Goal: Complete application form: Complete application form

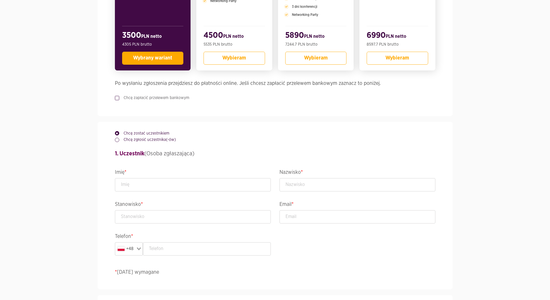
scroll to position [231, 0]
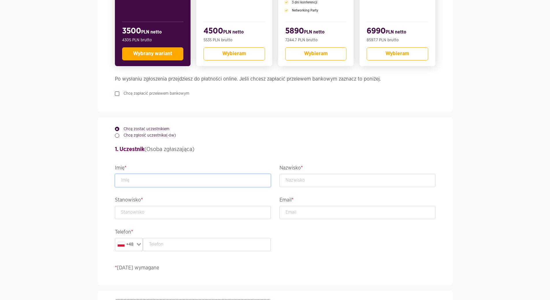
click at [146, 183] on input "text" at bounding box center [193, 180] width 156 height 13
type input "Dariusz"
click at [291, 180] on input "text" at bounding box center [358, 180] width 156 height 13
type input "Skowroński"
click at [209, 212] on input "text" at bounding box center [193, 212] width 156 height 13
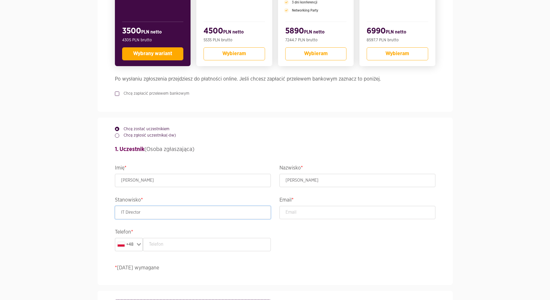
type input "IT Director"
click at [297, 211] on input "email" at bounding box center [358, 212] width 156 height 13
type input "Dariusz.Skowronski@hlag.com"
click at [150, 212] on input "IT Director" at bounding box center [193, 212] width 156 height 13
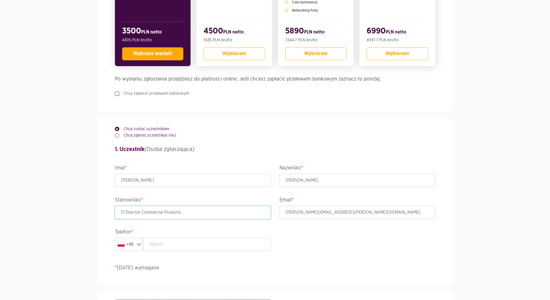
type input "IT Director Commercial Products"
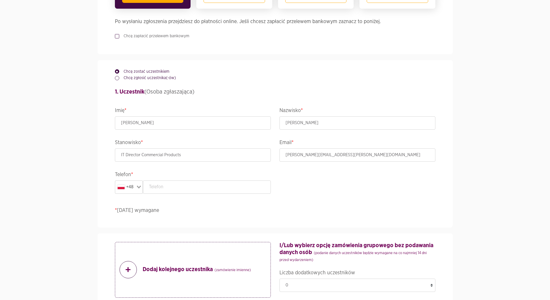
scroll to position [289, 0]
click at [181, 187] on input "text" at bounding box center [207, 186] width 128 height 13
type input "696415323"
type input "Karpacka 4A, 47"
type input "Gdańsk"
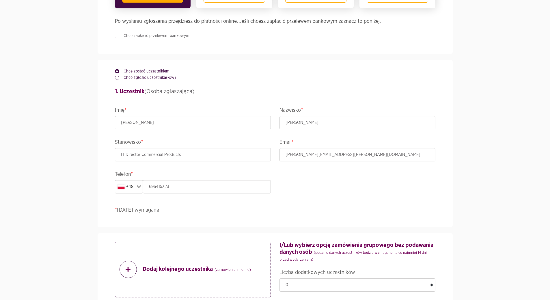
type input "80-336"
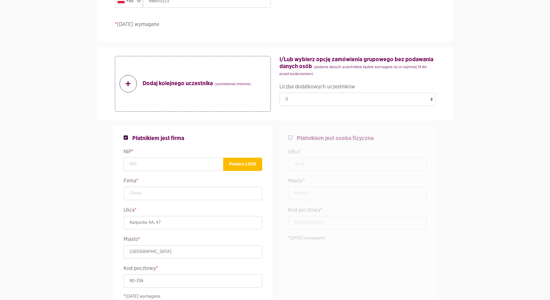
scroll to position [491, 0]
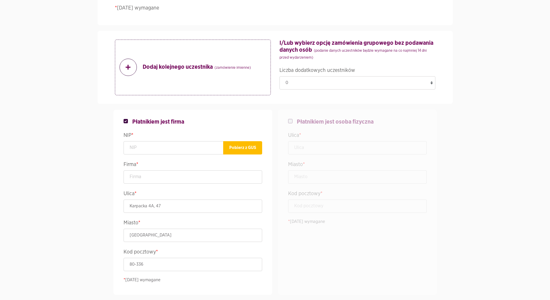
click at [287, 119] on div "Płatnikiem jest osoba fizyczna Ulica * Miasto * Kod pocztowy * * Pola wymagane" at bounding box center [358, 202] width 156 height 185
checkbox input "false"
checkbox input "true"
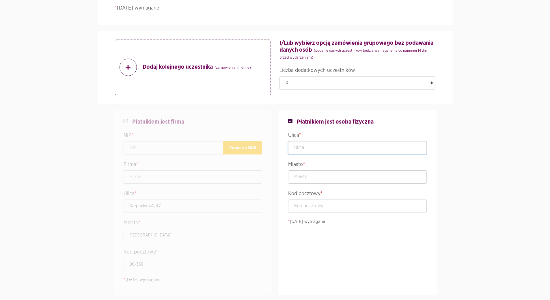
click at [300, 150] on input "text" at bounding box center [357, 147] width 139 height 13
type input "Karpacka 4A, 47"
type input "Gdańsk"
type input "80-336"
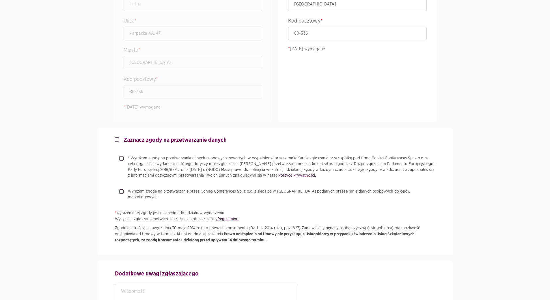
scroll to position [664, 0]
click at [124, 158] on label "* Wyrażam zgodę na przetwarzanie danych osobowych zawartych w wypełnionej przez…" at bounding box center [280, 166] width 312 height 23
click at [122, 158] on input "* Wyrażam zgodę na przetwarzanie danych osobowych zawartych w wypełnionej przez…" at bounding box center [120, 157] width 3 height 4
checkbox input "true"
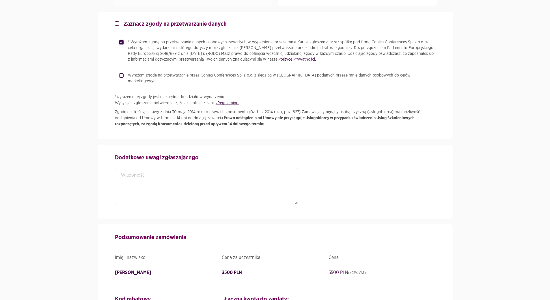
scroll to position [866, 0]
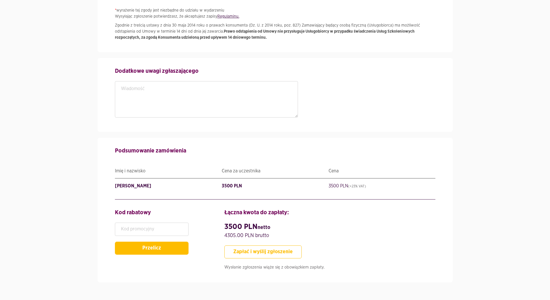
click at [259, 247] on button "Zapłać i wyślij zgłoszenie" at bounding box center [262, 251] width 77 height 13
type input "ITDirectorCommercialProducts"
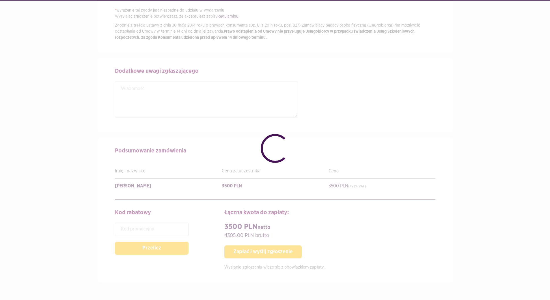
checkbox input "false"
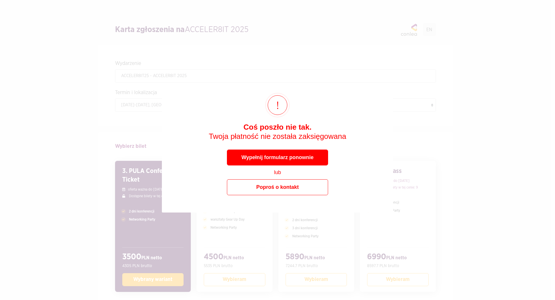
click at [458, 159] on div "× Coś poszło nie tak. Twoja płatność nie została zaksięgowana Wypełnij formular…" at bounding box center [277, 150] width 555 height 300
